Goal: Information Seeking & Learning: Learn about a topic

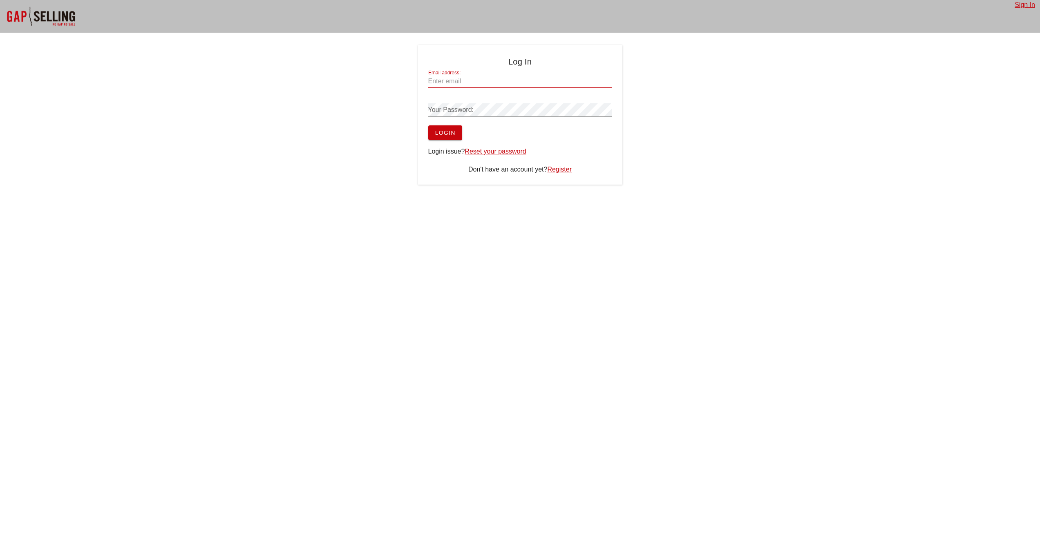
click at [482, 76] on input "Email address:" at bounding box center [520, 81] width 184 height 13
click at [610, 324] on div "Sign In Log In Email address: jasper.zandbergen Your Password: Login Login issu…" at bounding box center [520, 266] width 1040 height 533
click at [513, 72] on div "Email address: [PERSON_NAME].zandbergen" at bounding box center [520, 83] width 184 height 27
click at [512, 76] on input "jasper.zandbergen" at bounding box center [520, 81] width 184 height 13
type input "[PERSON_NAME][EMAIL_ADDRESS][DOMAIN_NAME]"
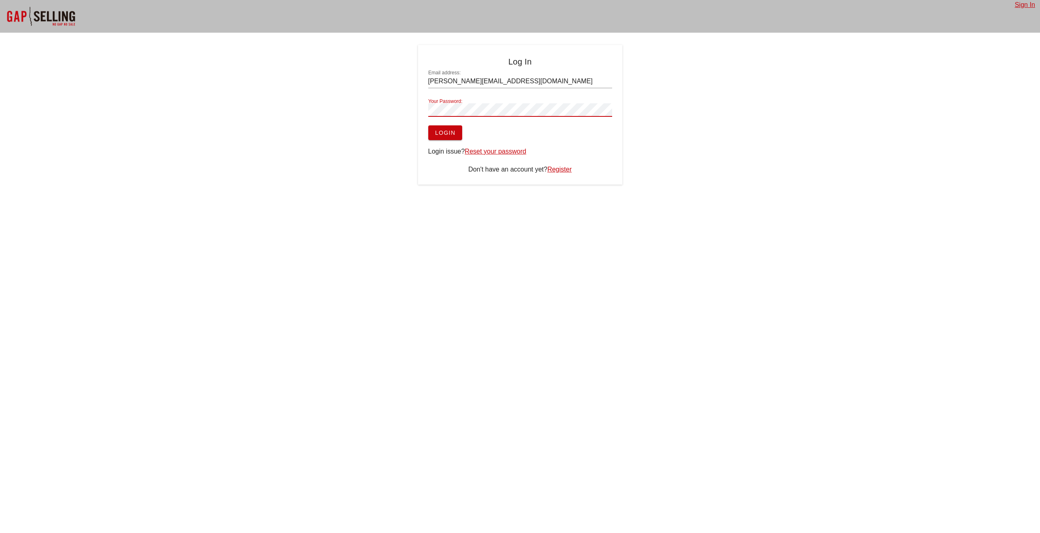
click at [428, 126] on button "Login" at bounding box center [445, 133] width 34 height 15
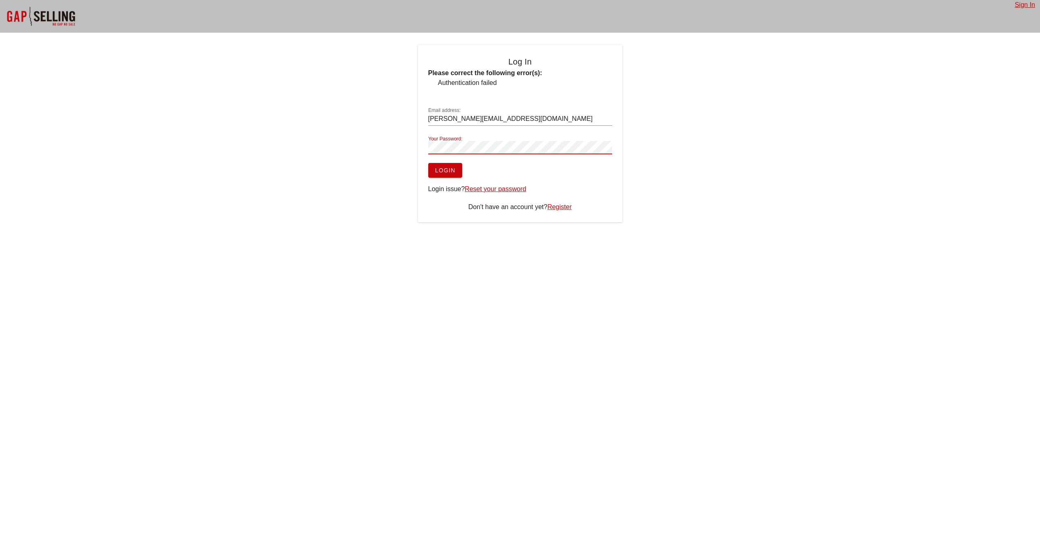
click at [428, 163] on button "Login" at bounding box center [445, 170] width 34 height 15
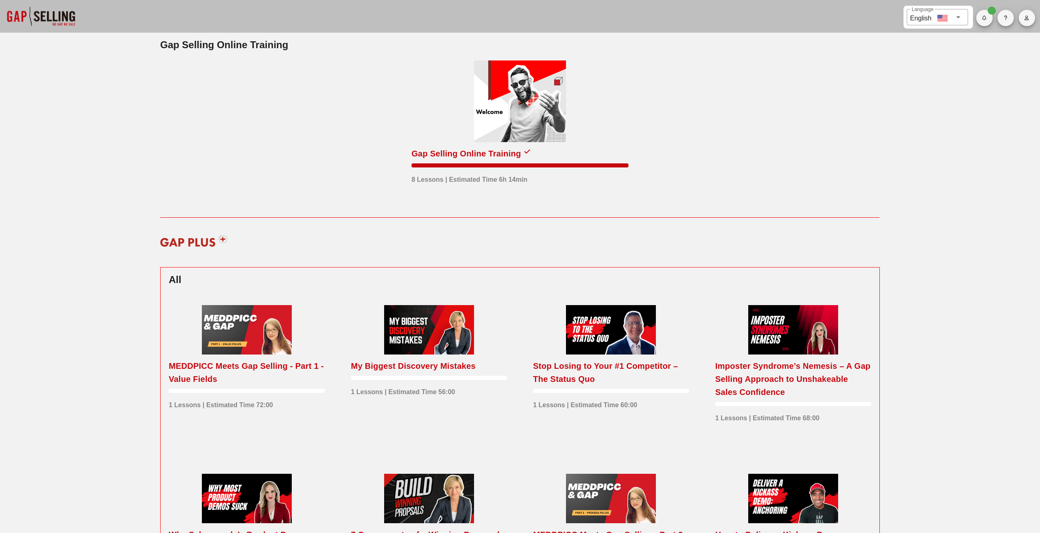
scroll to position [41, 0]
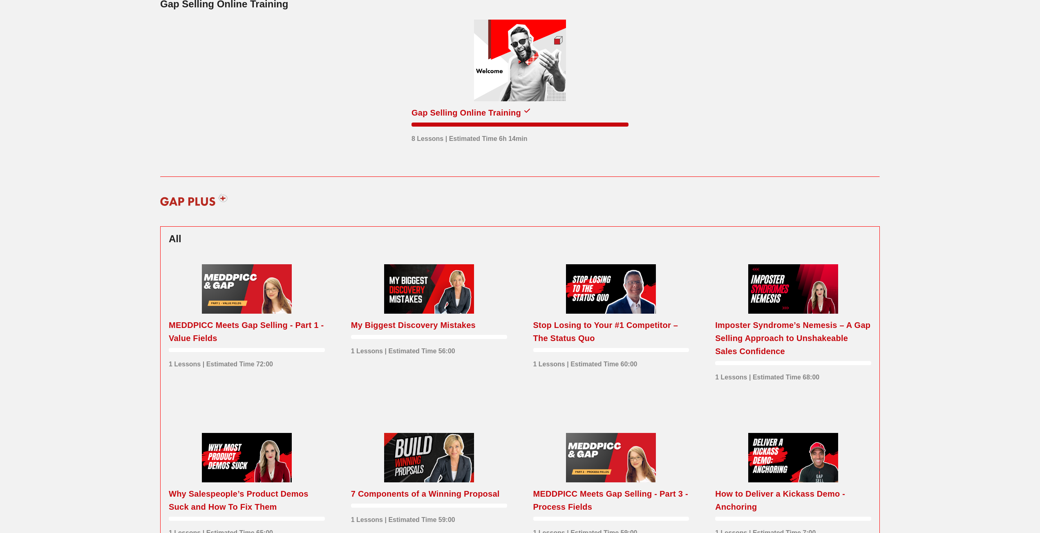
click at [605, 285] on div at bounding box center [611, 288] width 90 height 49
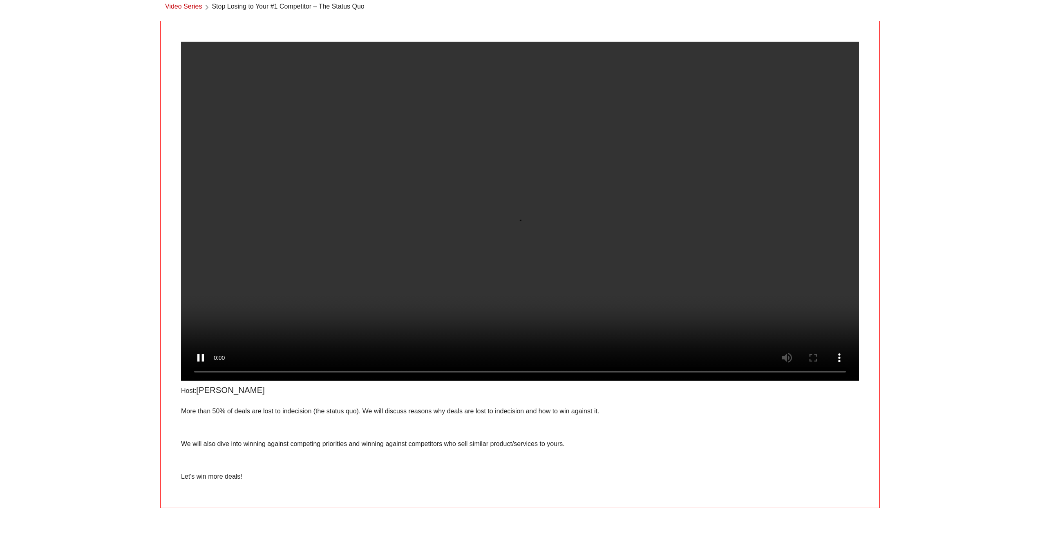
click at [72, 148] on div "​ Language English Video Series Stop Losing to Your #1 Competitor – The Status …" at bounding box center [520, 236] width 1040 height 554
click at [50, 183] on div "​ Language English Video Series Stop Losing to Your #1 Competitor – The Status …" at bounding box center [520, 236] width 1040 height 554
click at [794, 433] on p at bounding box center [520, 428] width 678 height 10
click at [47, 236] on div "​ Language English Video Series Stop Losing to Your #1 Competitor – The Status …" at bounding box center [520, 236] width 1040 height 554
click at [325, 417] on p "More than 50% of deals are lost to indecision (the status quo). We will discuss…" at bounding box center [520, 412] width 678 height 10
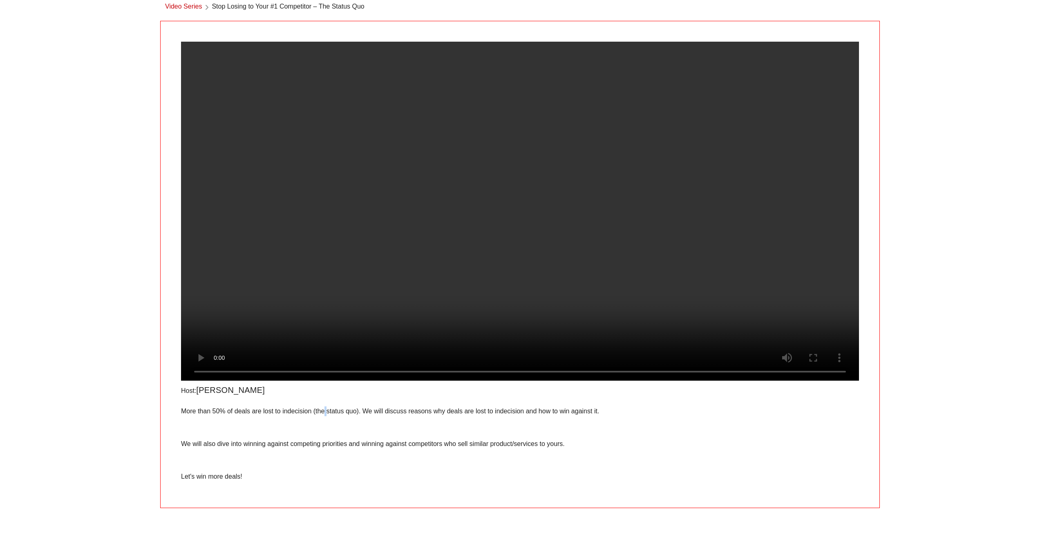
click at [325, 417] on p "More than 50% of deals are lost to indecision (the status quo). We will discuss…" at bounding box center [520, 412] width 678 height 10
click at [326, 417] on p "More than 50% of deals are lost to indecision (the status quo). We will discuss…" at bounding box center [520, 412] width 678 height 10
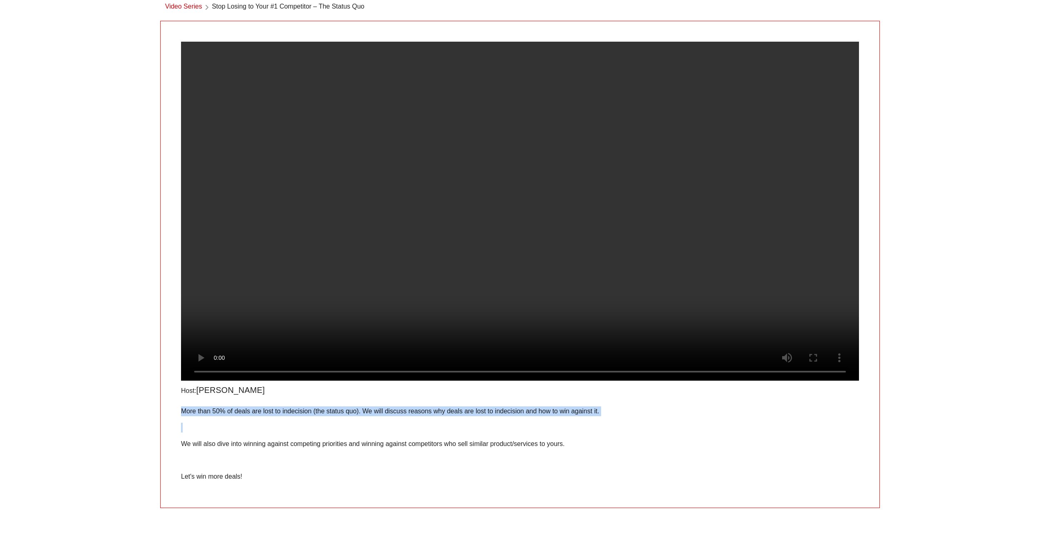
click at [326, 417] on p "More than 50% of deals are lost to indecision (the status quo). We will discuss…" at bounding box center [520, 412] width 678 height 10
click at [336, 433] on p at bounding box center [520, 428] width 678 height 10
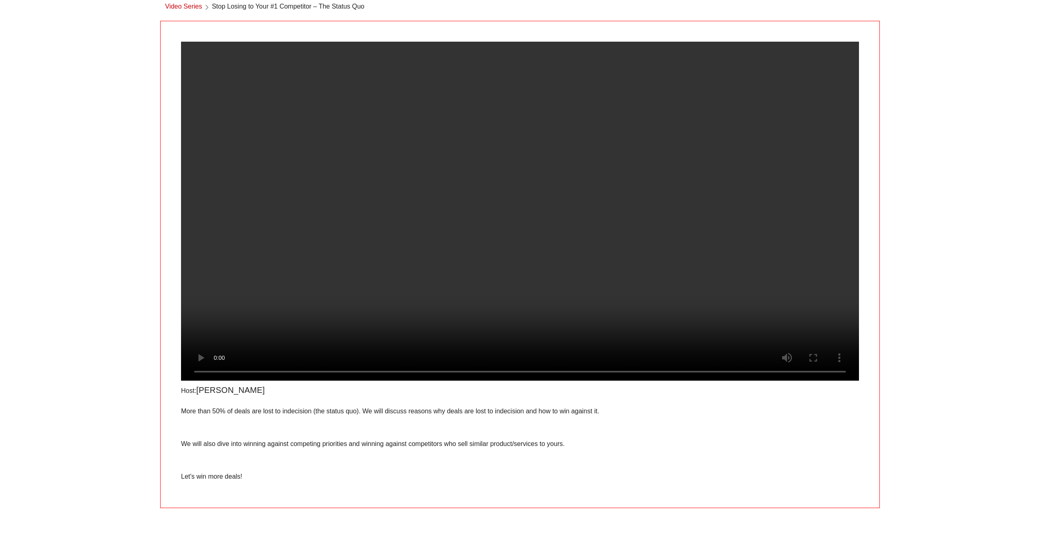
click at [542, 449] on p "We will also dive into winning against competing priorities and winning against…" at bounding box center [520, 444] width 678 height 10
click at [67, 130] on div "​ Language English Video Series Stop Losing to Your #1 Competitor – The Status …" at bounding box center [520, 236] width 1040 height 554
click at [61, 260] on div "​ Language English Video Series Stop Losing to Your #1 Competitor – The Status …" at bounding box center [520, 236] width 1040 height 554
click at [70, 204] on div "​ Language English Video Series Stop Losing to Your #1 Competitor – The Status …" at bounding box center [520, 236] width 1040 height 554
click at [643, 458] on div "More than 50% of deals are lost to indecision (the status quo). We will discuss…" at bounding box center [520, 444] width 678 height 75
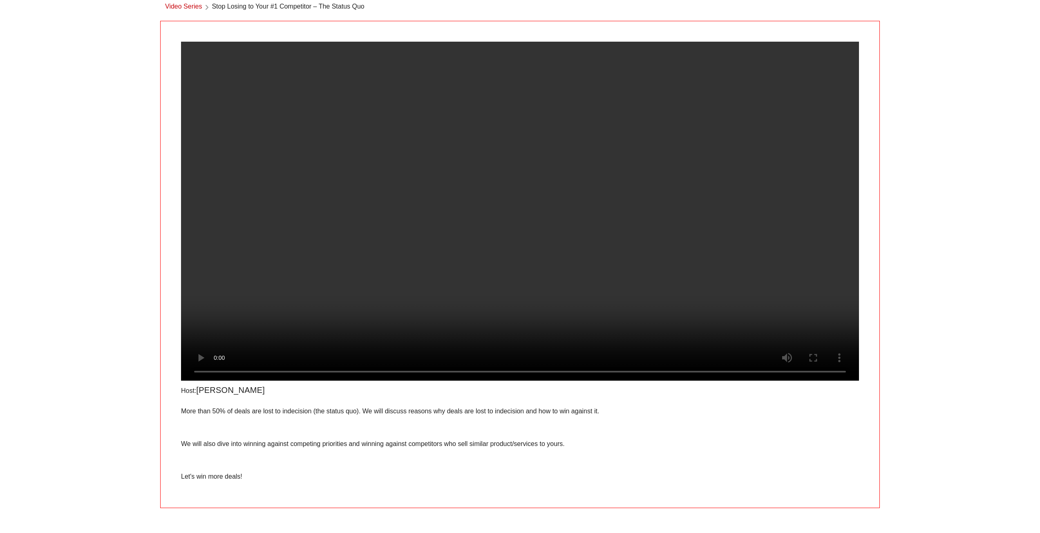
click at [428, 241] on video at bounding box center [520, 211] width 678 height 339
click at [410, 248] on video at bounding box center [520, 211] width 678 height 339
click at [453, 247] on video at bounding box center [520, 211] width 678 height 339
click at [453, 246] on video at bounding box center [520, 211] width 678 height 339
click at [56, 202] on div "​ Language English Video Series Stop Losing to Your #1 Competitor – The Status …" at bounding box center [520, 236] width 1040 height 554
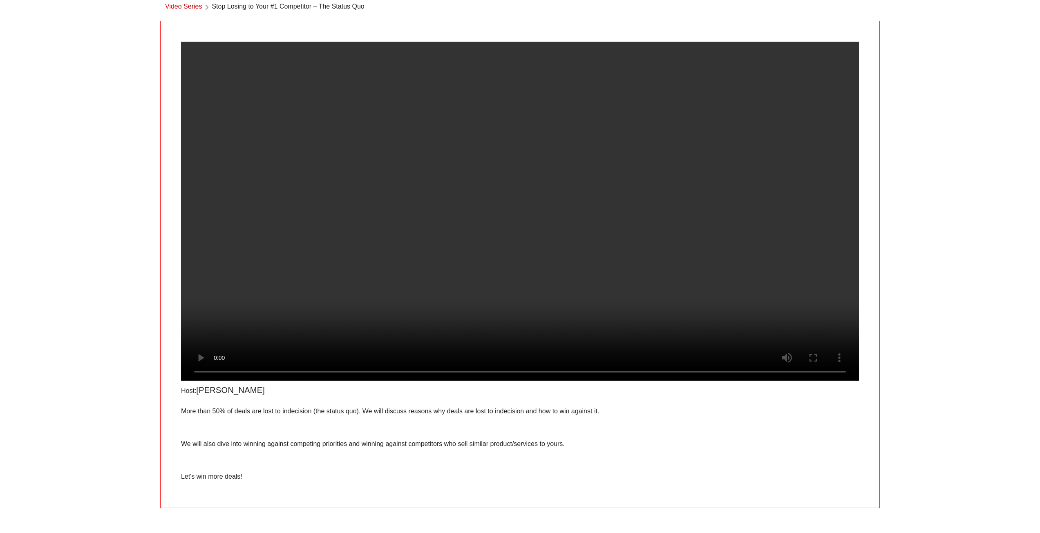
click at [365, 216] on video at bounding box center [520, 211] width 678 height 339
click at [363, 224] on video at bounding box center [520, 211] width 678 height 339
click at [44, 244] on div "​ Language English Video Series Stop Losing to Your #1 Competitor – The Status …" at bounding box center [520, 236] width 1040 height 554
click at [313, 182] on video at bounding box center [520, 211] width 678 height 339
click at [331, 141] on video at bounding box center [520, 211] width 678 height 339
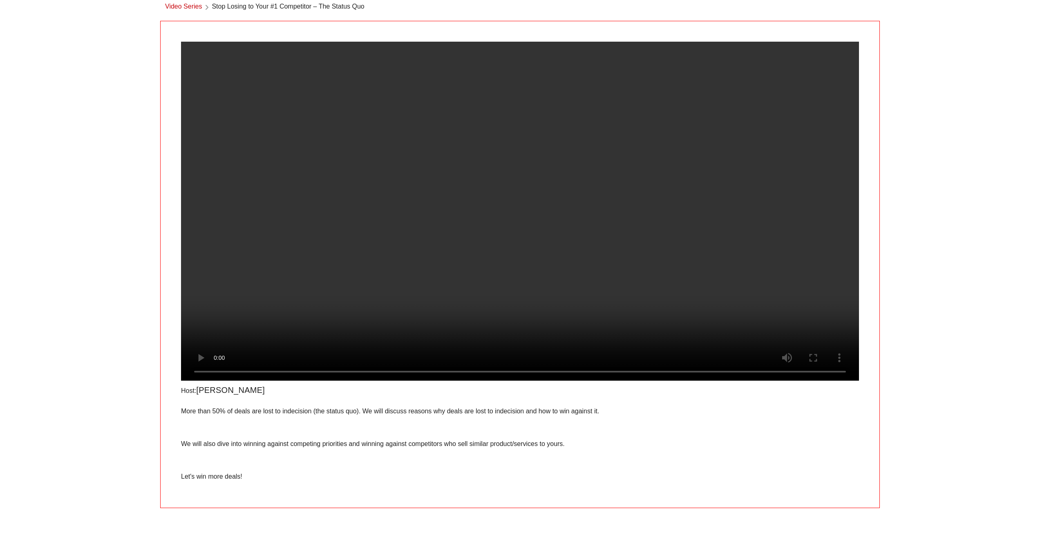
click at [350, 223] on video at bounding box center [520, 211] width 678 height 339
click at [305, 173] on video at bounding box center [520, 211] width 678 height 339
click at [550, 202] on video at bounding box center [520, 211] width 678 height 339
click at [630, 202] on video at bounding box center [520, 211] width 678 height 339
click at [546, 300] on video at bounding box center [520, 211] width 678 height 339
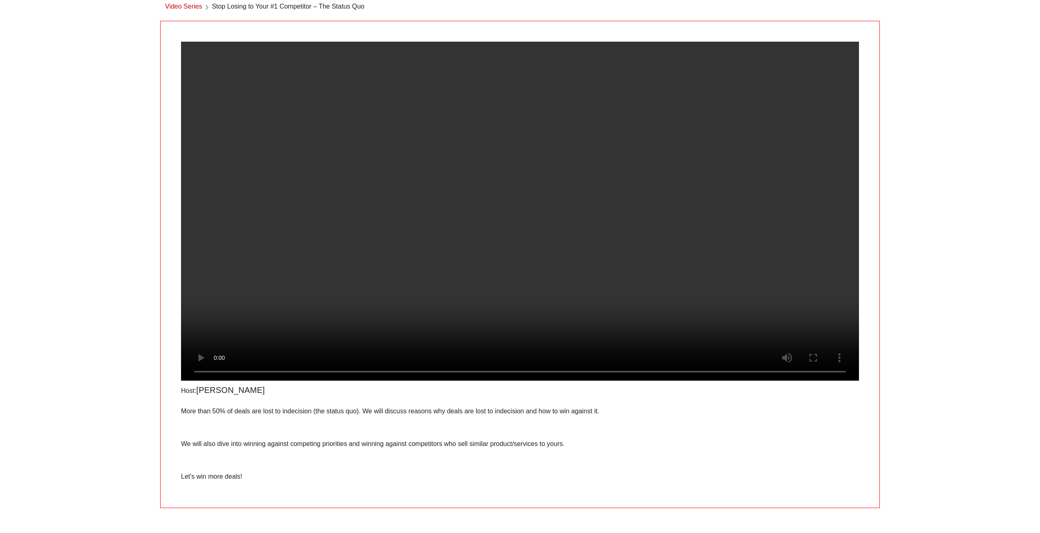
click at [598, 292] on video at bounding box center [520, 211] width 678 height 339
click at [543, 166] on video at bounding box center [520, 211] width 678 height 339
click at [402, 218] on video at bounding box center [520, 211] width 678 height 339
click at [122, 70] on div "​ Language English Video Series Stop Losing to Your #1 Competitor – The Status …" at bounding box center [520, 236] width 1040 height 554
click at [53, 269] on div "​ Language English Video Series Stop Losing to Your #1 Competitor – The Status …" at bounding box center [520, 236] width 1040 height 554
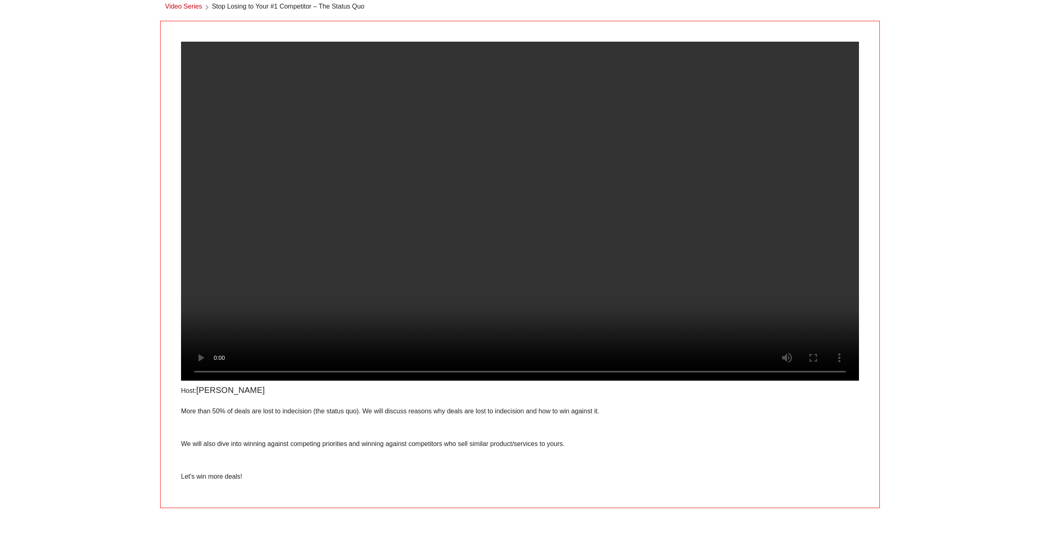
click at [560, 248] on video at bounding box center [520, 211] width 678 height 339
click at [111, 261] on div "​ Language English Video Series Stop Losing to Your #1 Competitor – The Status …" at bounding box center [520, 236] width 1040 height 554
click at [333, 163] on video at bounding box center [520, 211] width 678 height 339
click at [350, 250] on video at bounding box center [520, 211] width 678 height 339
drag, startPoint x: 637, startPoint y: 138, endPoint x: 670, endPoint y: 1, distance: 140.9
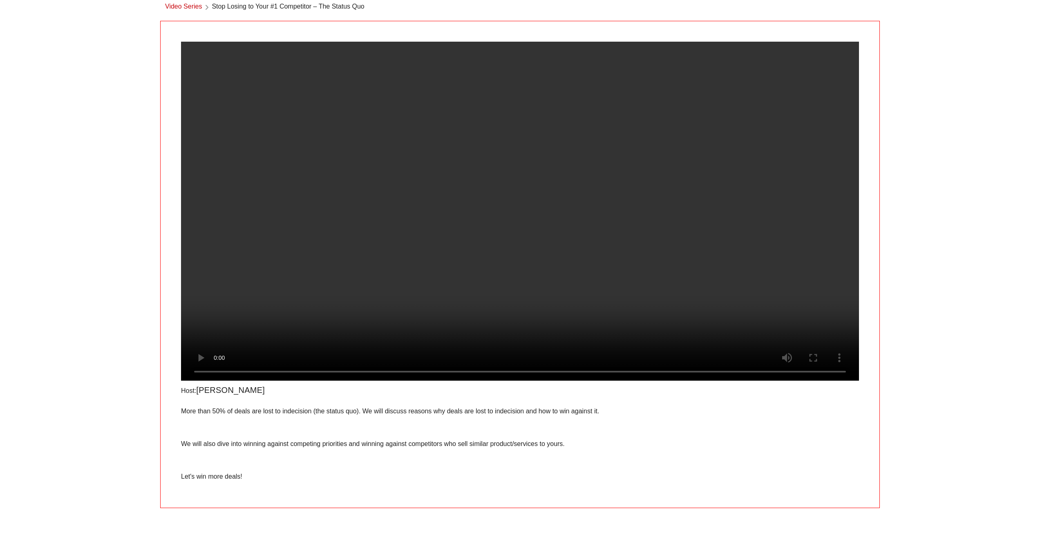
click at [637, 137] on video at bounding box center [520, 211] width 678 height 339
click at [329, 205] on video at bounding box center [520, 211] width 678 height 339
click at [378, 258] on video at bounding box center [520, 211] width 678 height 339
click at [108, 202] on div "​ Language English Video Series Stop Losing to Your #1 Competitor – The Status …" at bounding box center [520, 236] width 1040 height 554
click at [360, 279] on video at bounding box center [520, 211] width 678 height 339
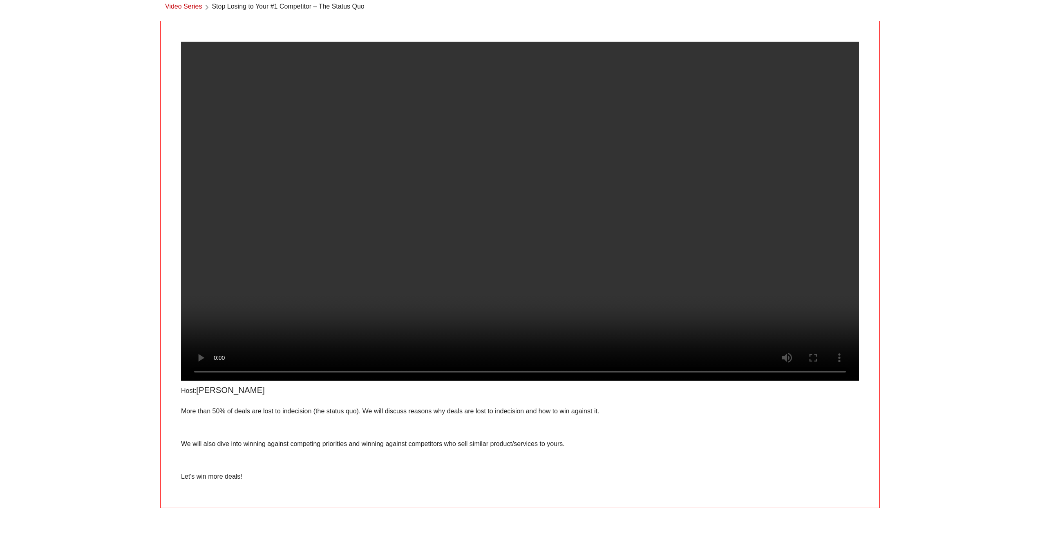
click at [894, 267] on div "​ Language English Video Series Stop Losing to Your #1 Competitor – The Status …" at bounding box center [520, 236] width 1040 height 554
click at [453, 249] on video at bounding box center [520, 211] width 678 height 339
